Goal: Download file/media

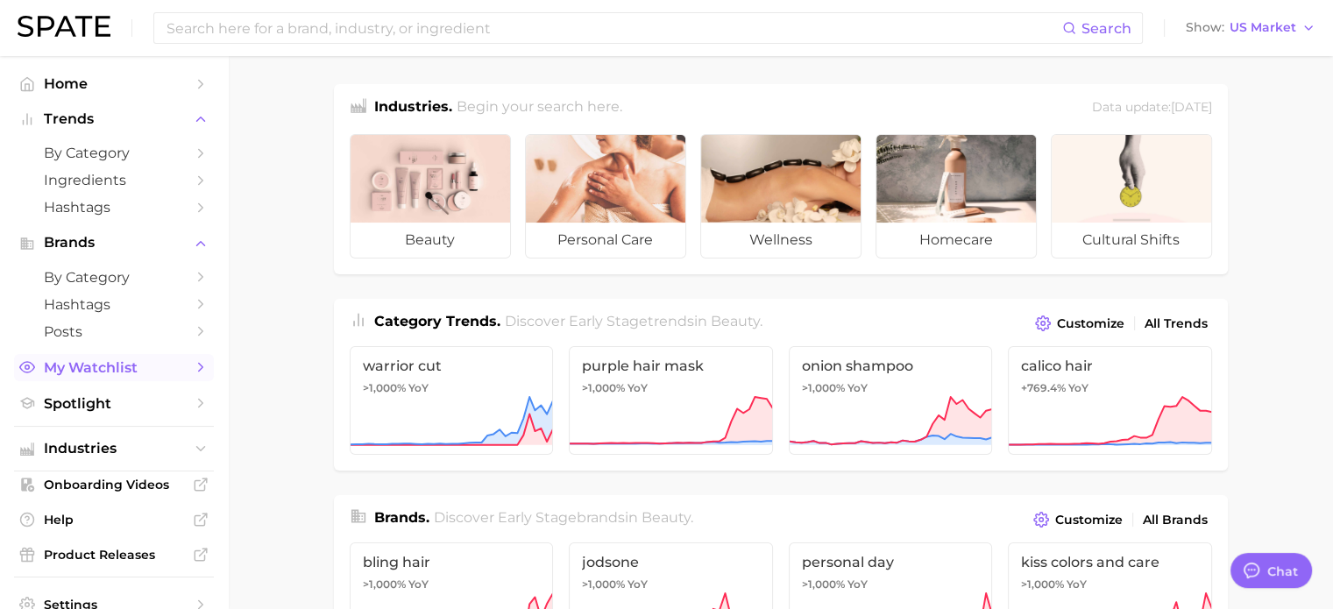
click at [114, 363] on span "My Watchlist" at bounding box center [114, 367] width 140 height 17
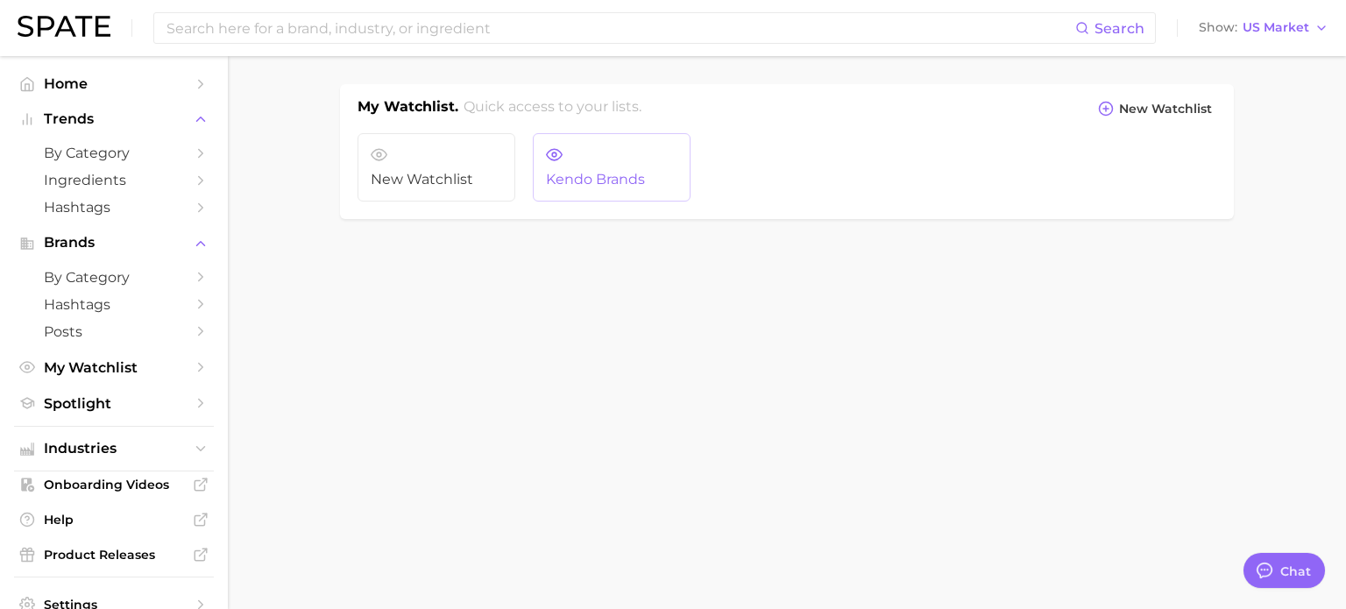
click at [594, 156] on link "Kendo Brands" at bounding box center [612, 167] width 158 height 68
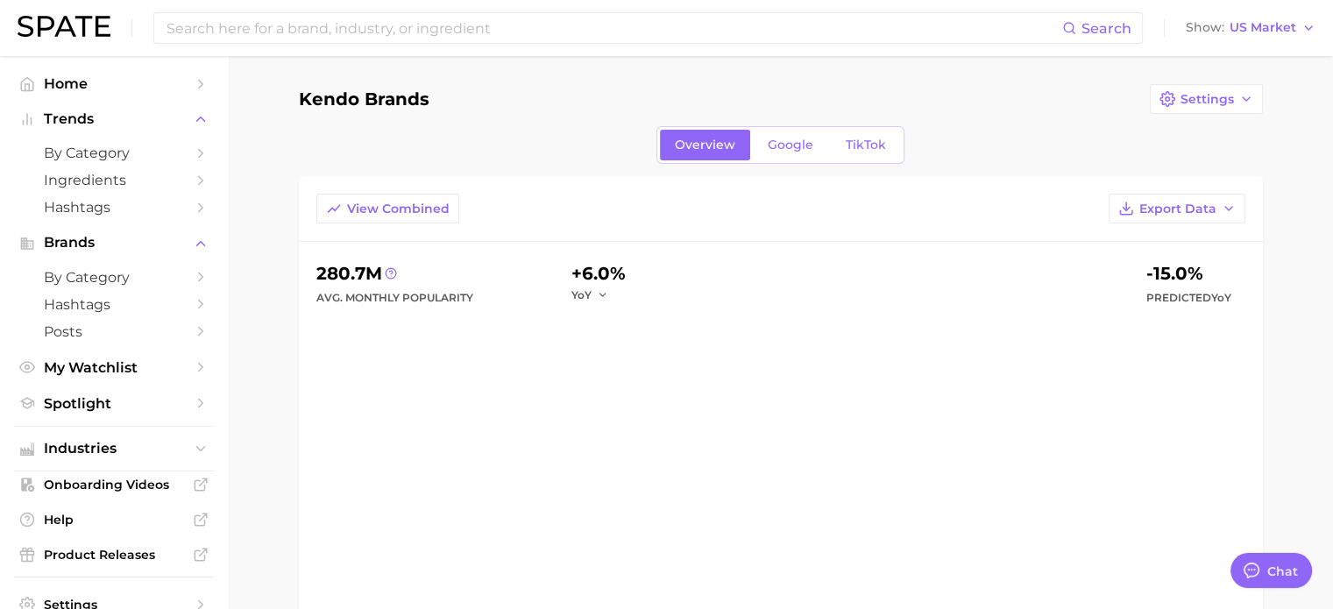
type textarea "x"
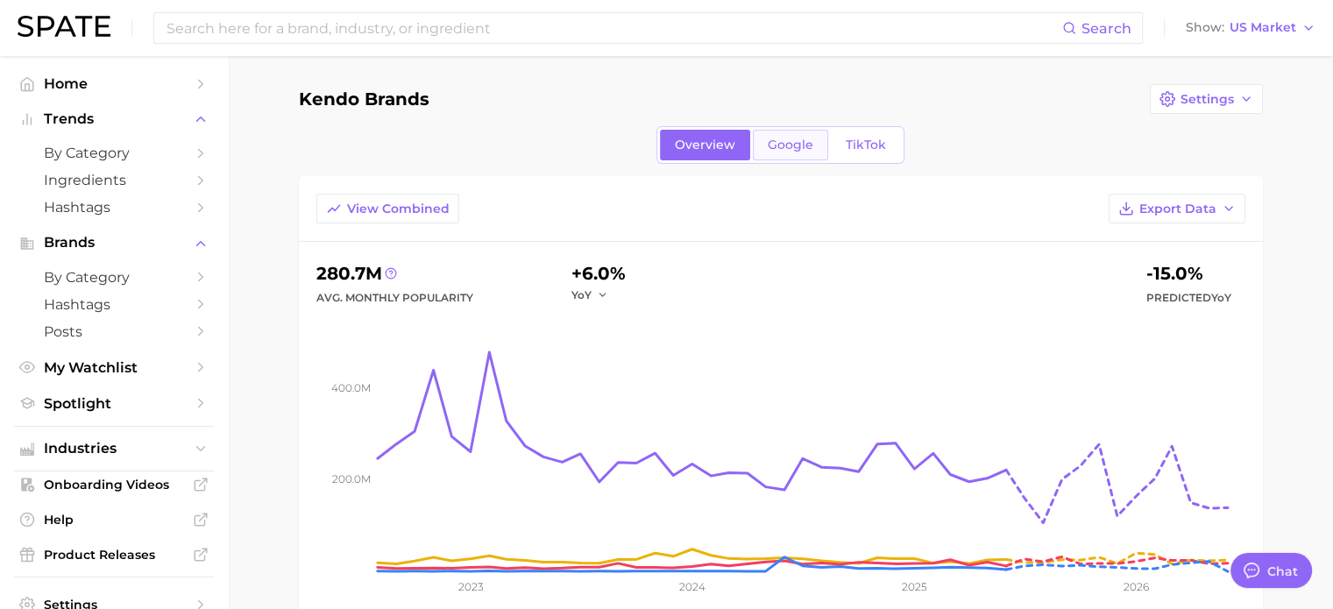
click at [809, 141] on span "Google" at bounding box center [791, 145] width 46 height 15
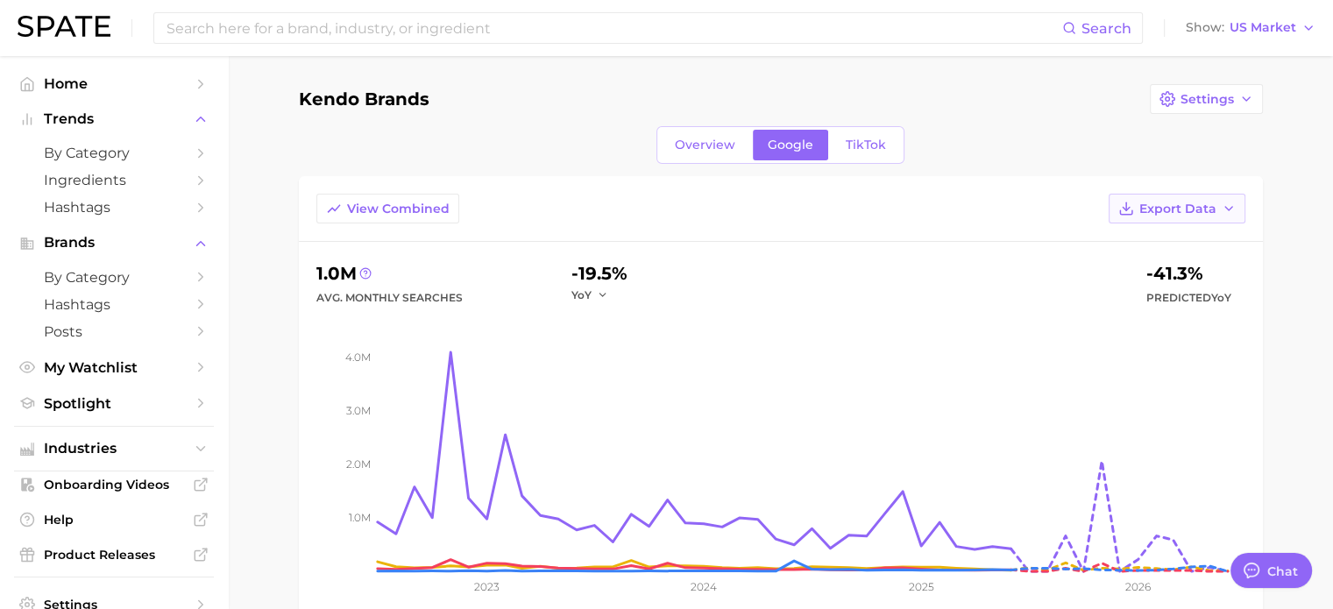
click at [1162, 196] on button "Export Data" at bounding box center [1177, 209] width 137 height 30
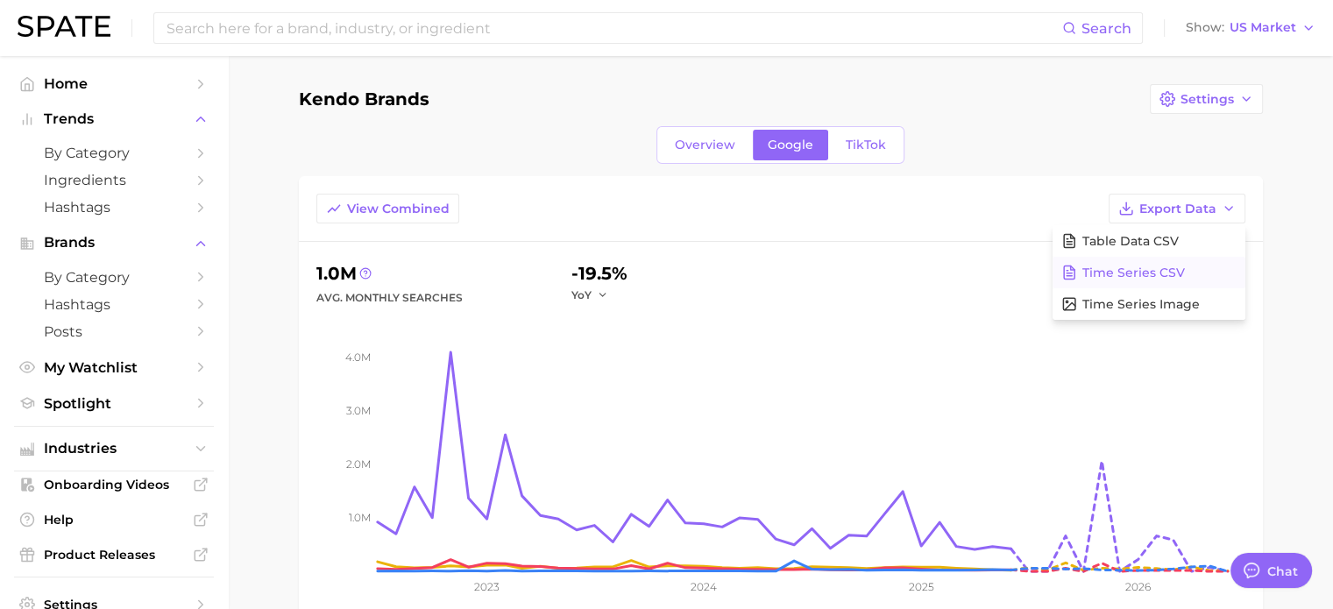
click at [1148, 269] on span "Time Series CSV" at bounding box center [1133, 273] width 103 height 15
